Goal: Information Seeking & Learning: Learn about a topic

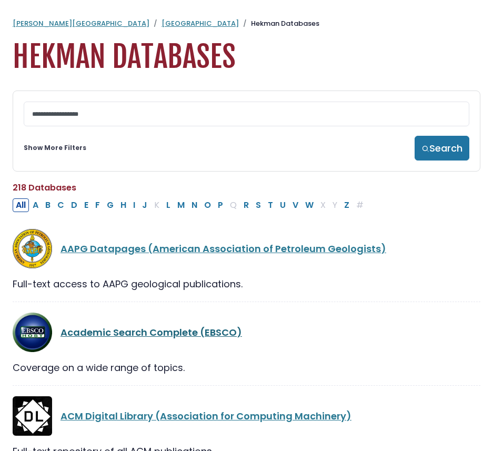
click at [126, 337] on link "Academic Search Complete (EBSCO)" at bounding box center [152, 332] width 182 height 13
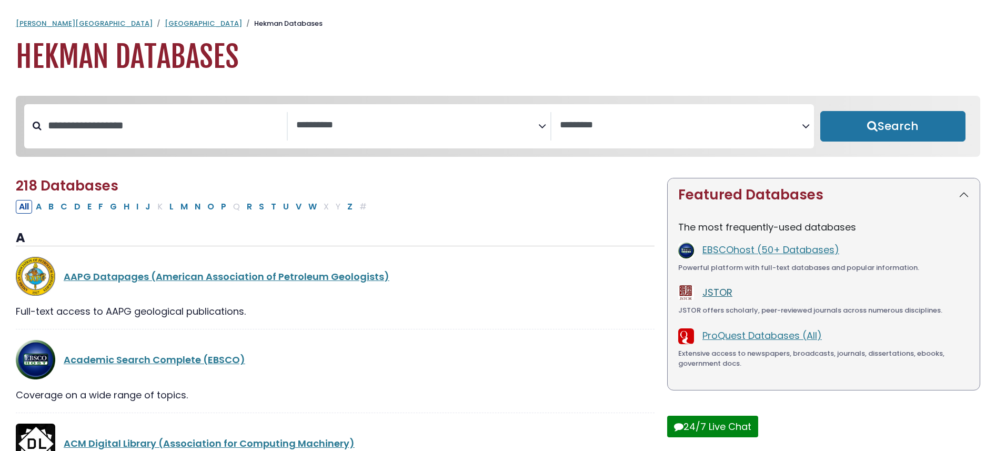
click at [493, 292] on link "JSTOR" at bounding box center [718, 292] width 30 height 13
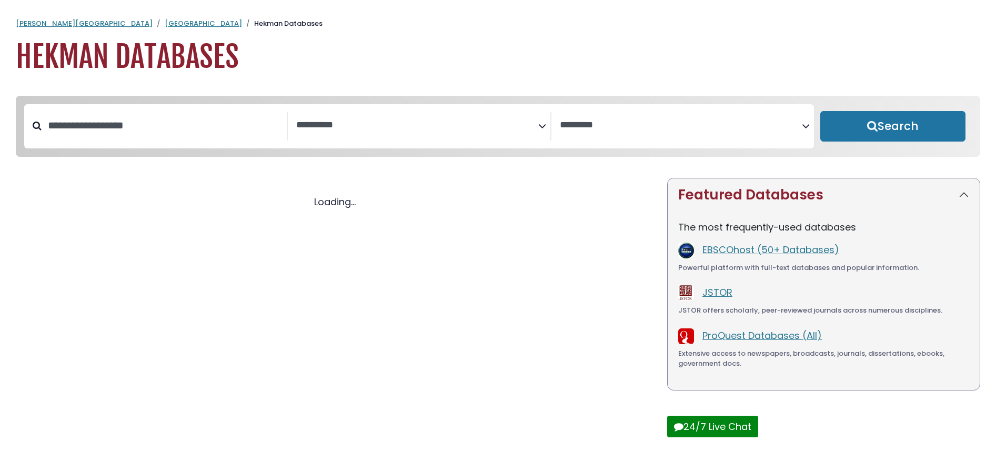
select select "Database Subject Filter"
select select "Database Vendors Filter"
select select "Database Subject Filter"
select select "Database Vendors Filter"
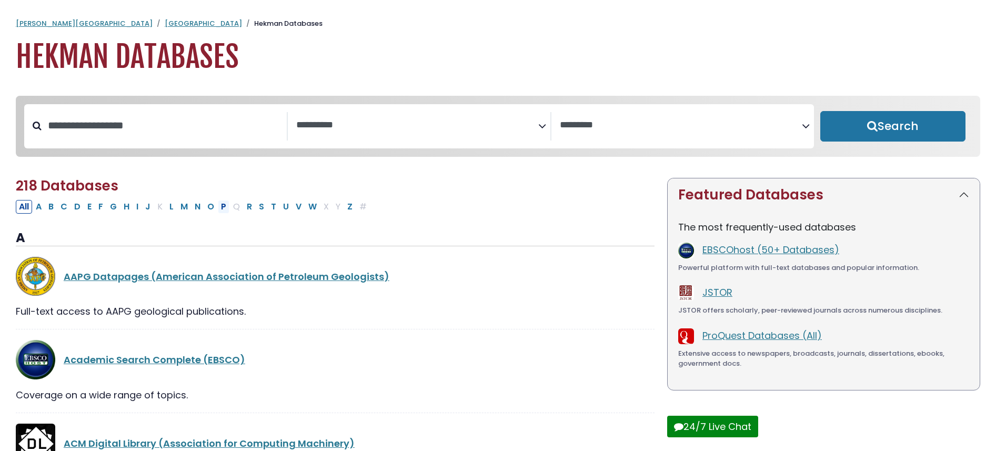
click at [222, 210] on button "P" at bounding box center [224, 207] width 12 height 14
select select "Database Subject Filter"
select select "Database Vendors Filter"
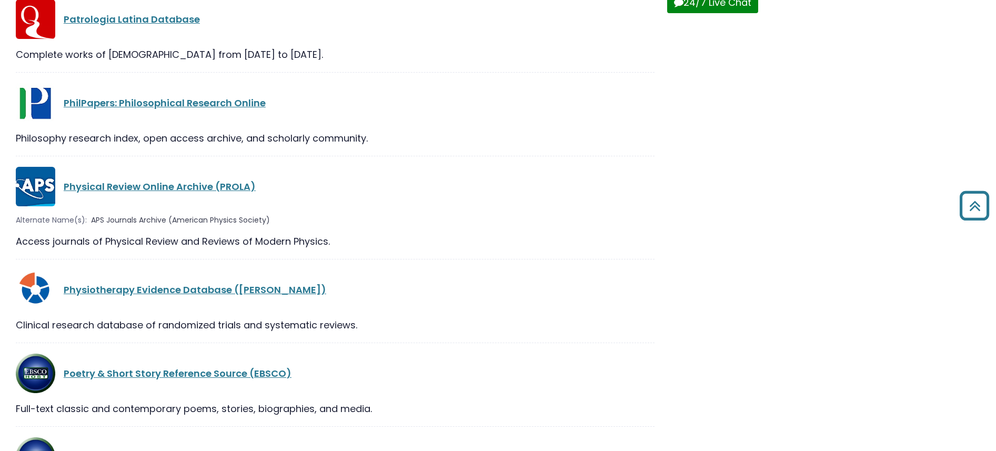
scroll to position [424, 0]
click at [216, 106] on link "PhilPapers: Philosophical Research Online" at bounding box center [165, 103] width 202 height 13
